Goal: Task Accomplishment & Management: Manage account settings

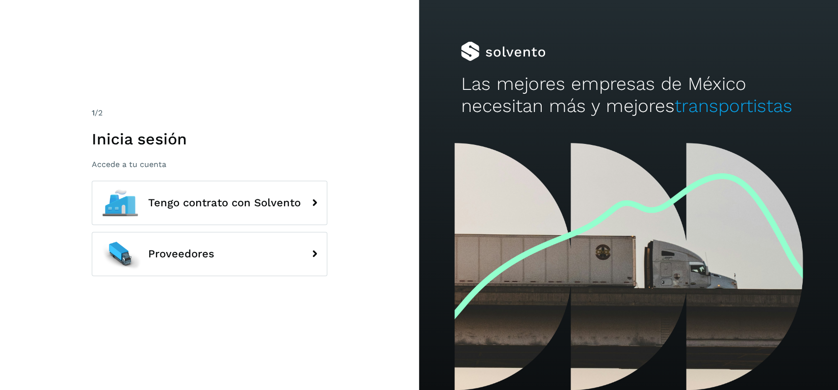
click at [277, 248] on button "Proveedores" at bounding box center [209, 254] width 235 height 44
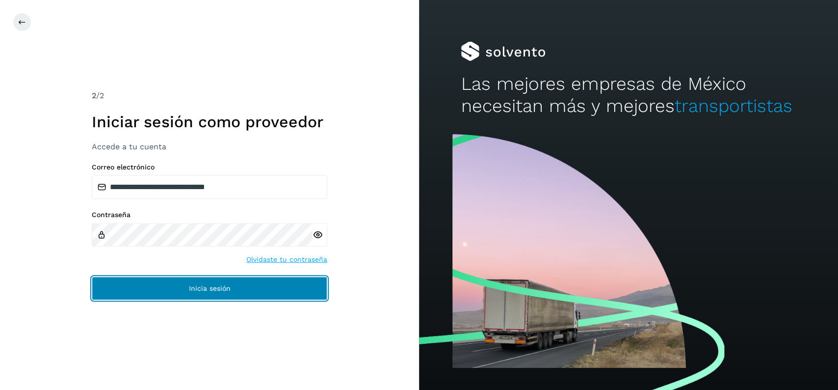
click at [246, 282] on button "Inicia sesión" at bounding box center [209, 288] width 235 height 24
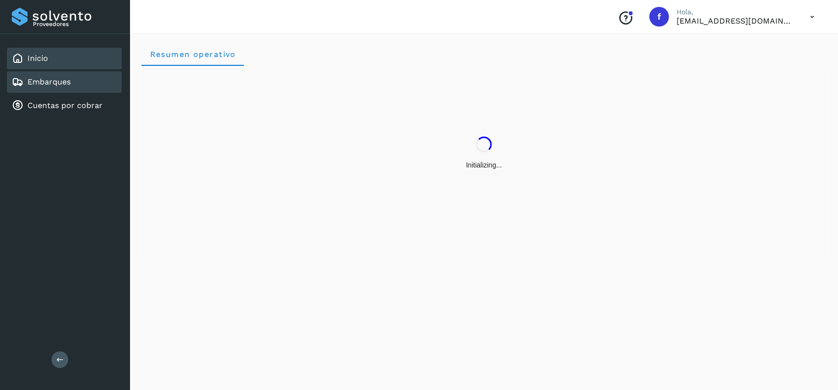
click at [86, 83] on div "Embarques" at bounding box center [64, 82] width 115 height 22
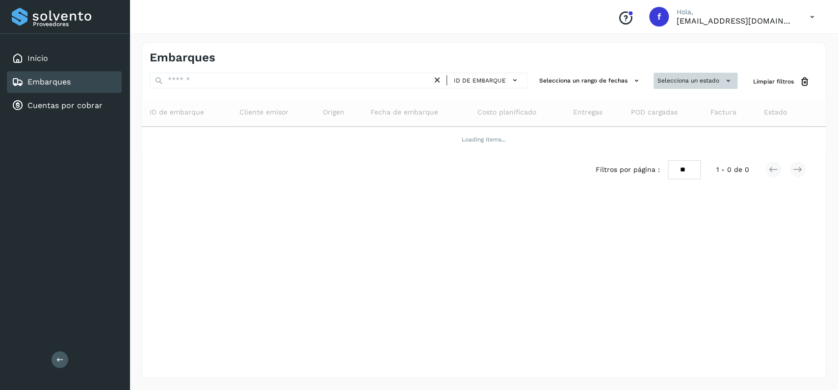
click at [665, 78] on button "Selecciona un estado" at bounding box center [695, 81] width 84 height 16
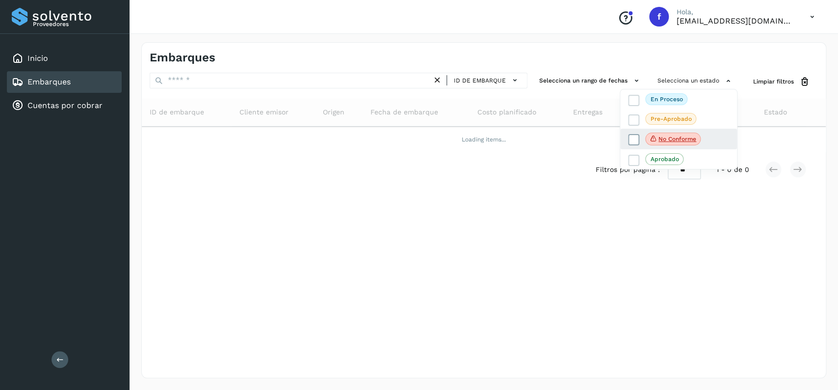
click at [630, 142] on icon at bounding box center [634, 140] width 10 height 10
